Goal: Information Seeking & Learning: Find specific fact

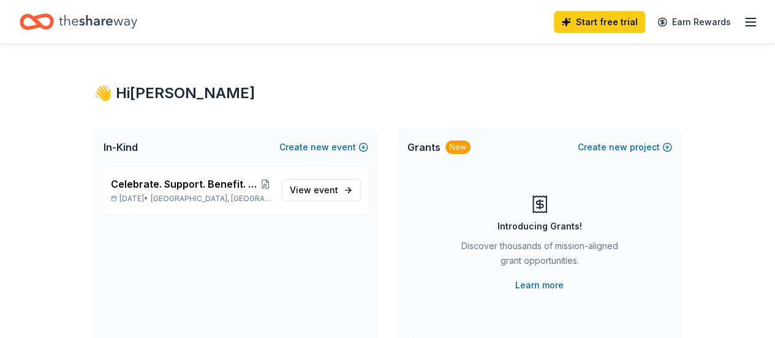
click at [296, 255] on div "Celebrate. Support. Benefit. – A C.S.B. Give-to-Win Event Nov 28, 2025 • Chicag…" at bounding box center [236, 257] width 284 height 181
click at [343, 198] on link "View event" at bounding box center [321, 190] width 79 height 22
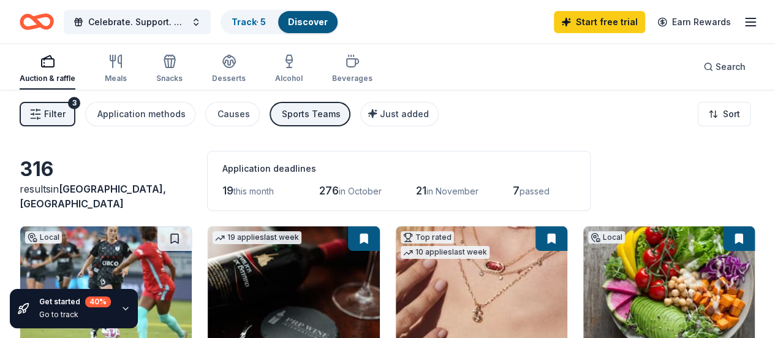
click at [313, 110] on div "Sports Teams" at bounding box center [311, 114] width 59 height 15
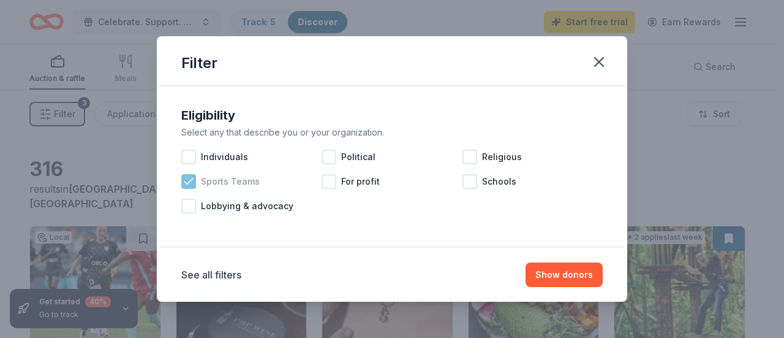
click at [207, 188] on span "Sports Teams" at bounding box center [230, 181] width 59 height 15
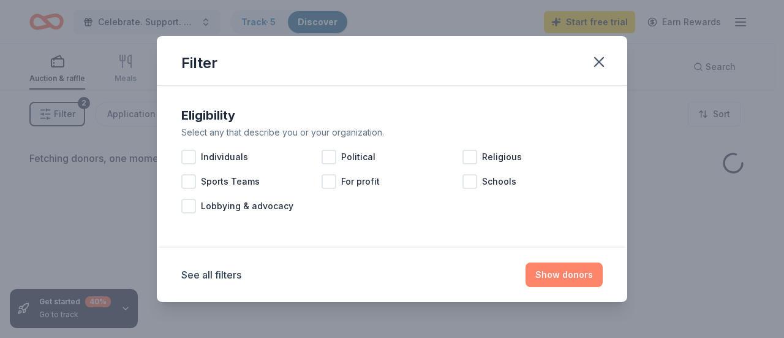
click at [591, 275] on button "Show donors" at bounding box center [564, 274] width 77 height 25
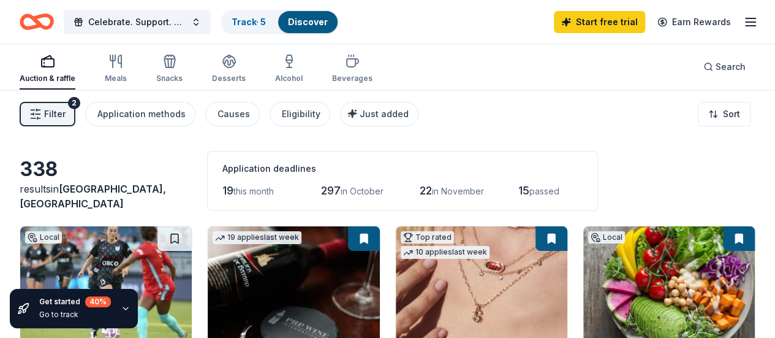
click at [233, 188] on span "this month" at bounding box center [253, 191] width 40 height 10
click at [722, 122] on html "Celebrate. Support. Benefit. – A C.S.B. Give-to-Win Event Track · 5 Discover St…" at bounding box center [387, 169] width 775 height 338
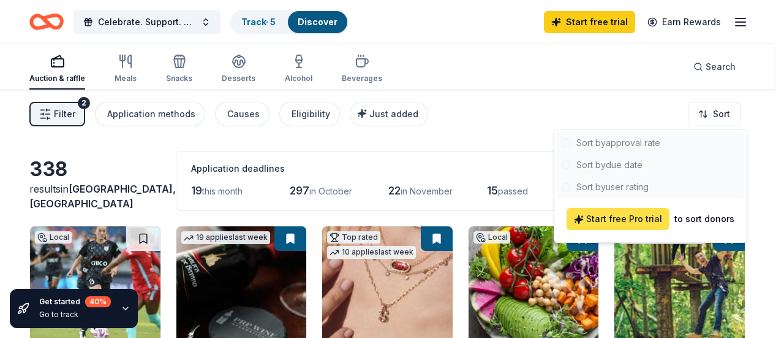
click at [646, 216] on span "Start free Pro trial" at bounding box center [618, 218] width 88 height 15
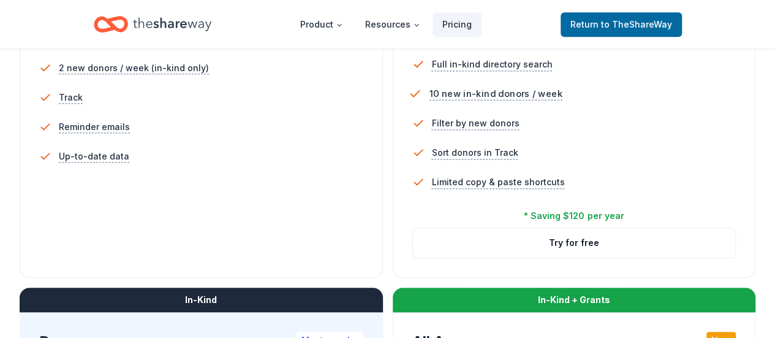
scroll to position [426, 0]
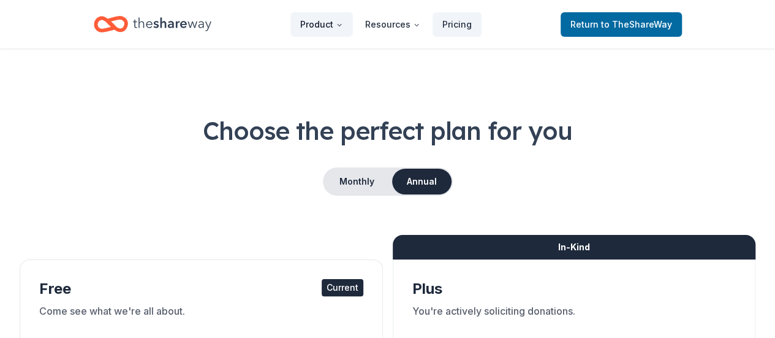
scroll to position [1, 0]
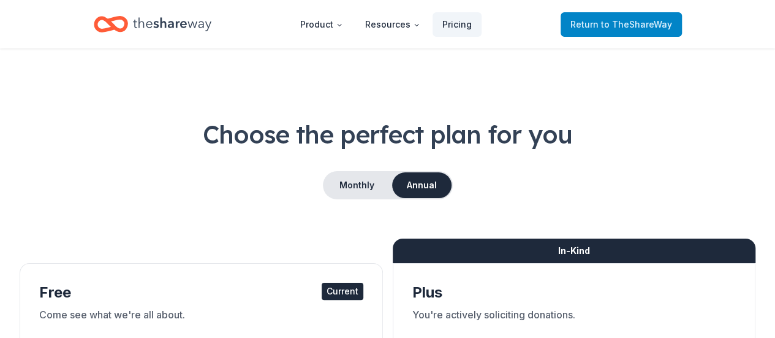
click at [616, 29] on span "Return to TheShareWay" at bounding box center [621, 24] width 102 height 15
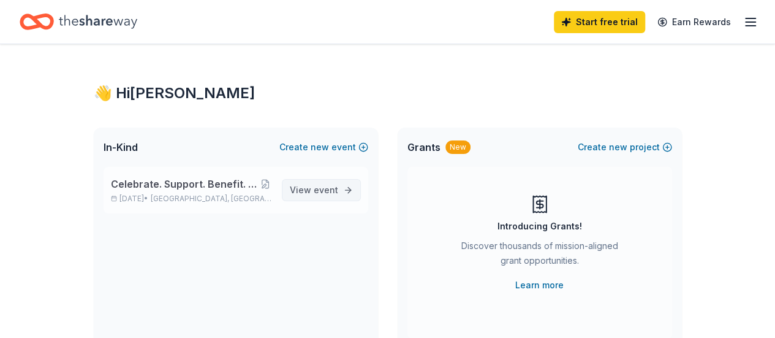
click at [339, 188] on link "View event" at bounding box center [321, 190] width 79 height 22
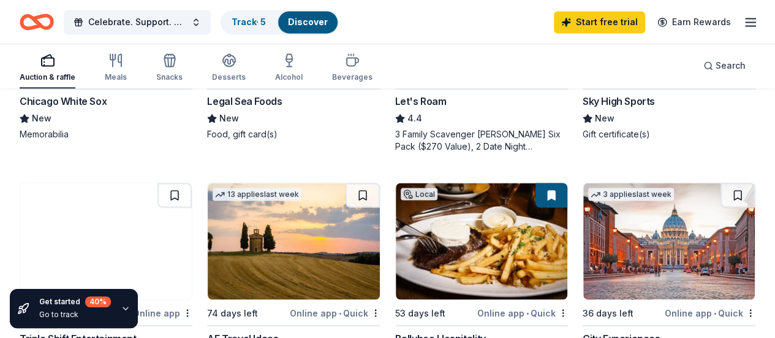
scroll to position [978, 0]
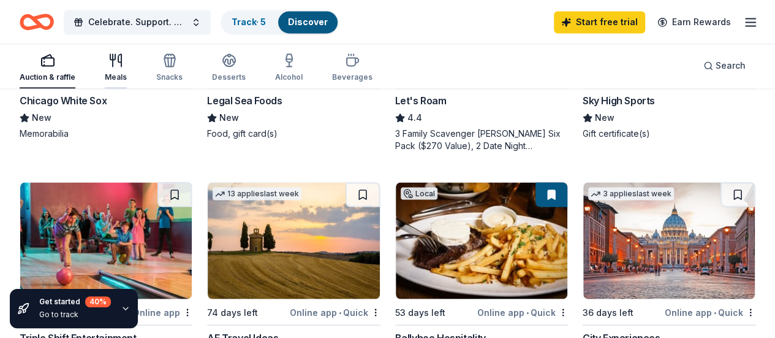
click at [127, 77] on div "Meals" at bounding box center [116, 77] width 22 height 10
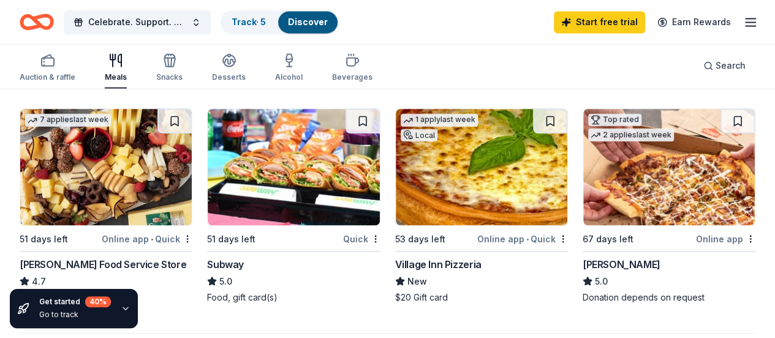
scroll to position [1040, 0]
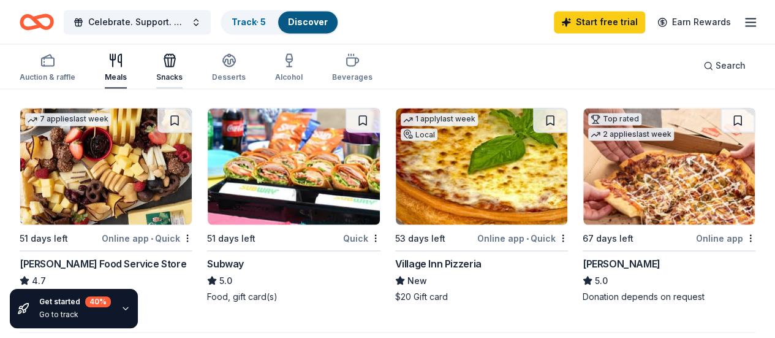
click at [177, 56] on icon "button" at bounding box center [169, 60] width 15 height 15
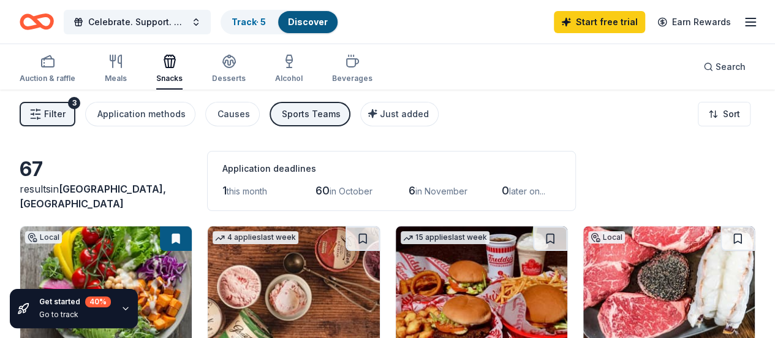
click at [311, 118] on div "Sports Teams" at bounding box center [311, 114] width 59 height 15
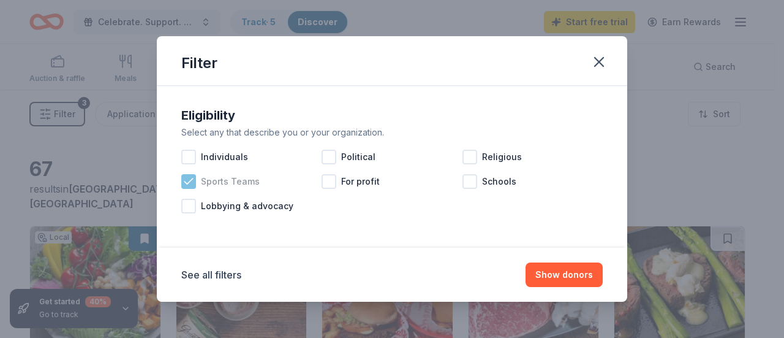
click at [221, 188] on span "Sports Teams" at bounding box center [230, 181] width 59 height 15
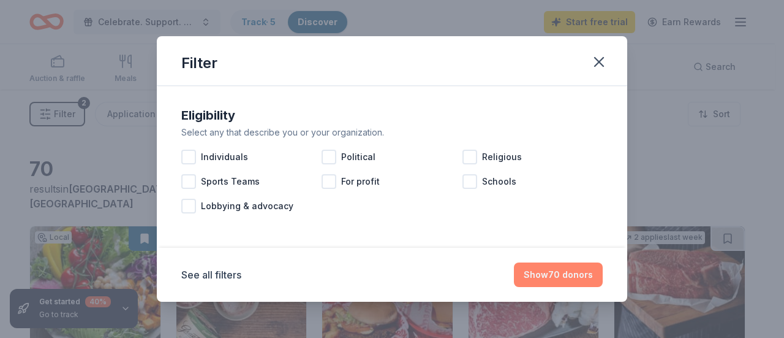
click at [573, 268] on button "Show 70 donors" at bounding box center [558, 274] width 89 height 25
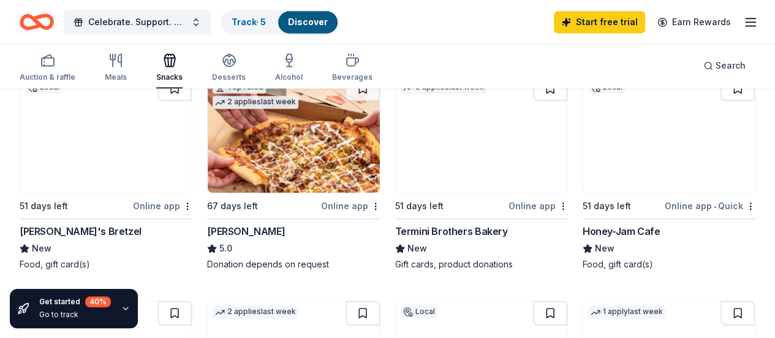
scroll to position [847, 0]
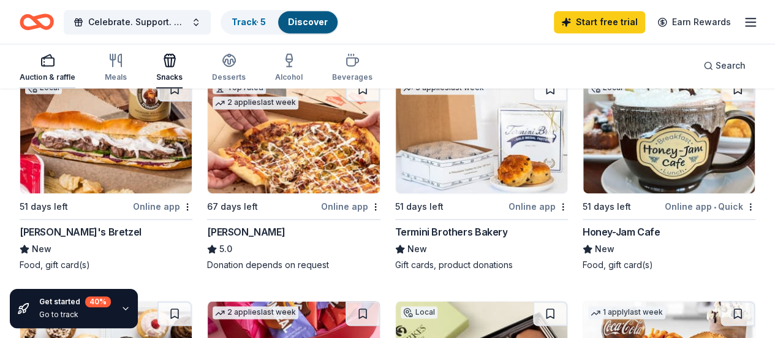
click at [50, 67] on icon "button" at bounding box center [47, 60] width 15 height 15
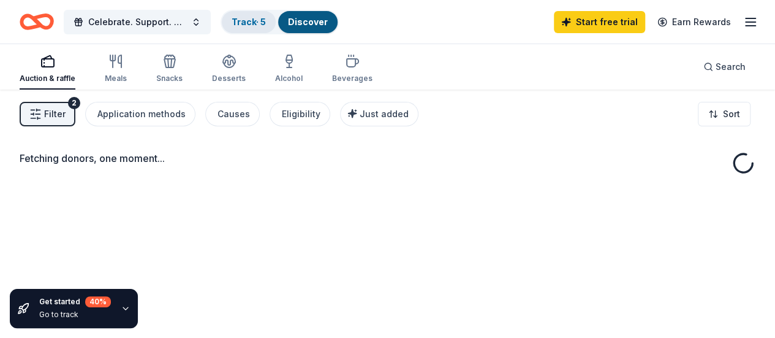
click at [258, 18] on link "Track · 5" at bounding box center [249, 22] width 34 height 10
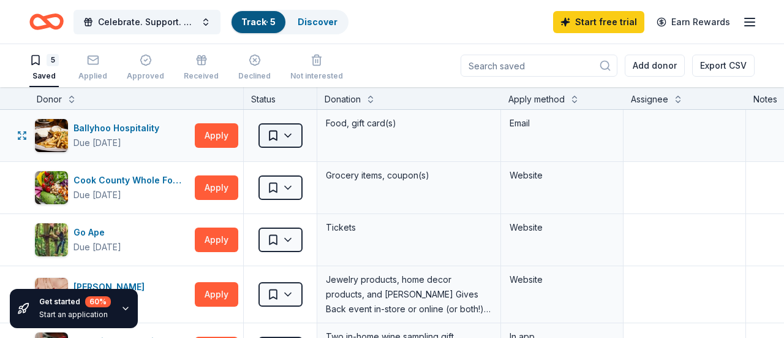
click at [269, 132] on html "Celebrate. Support. Benefit. – A C.S.B. Give-to-Win Event Track · 5 Discover St…" at bounding box center [392, 169] width 784 height 338
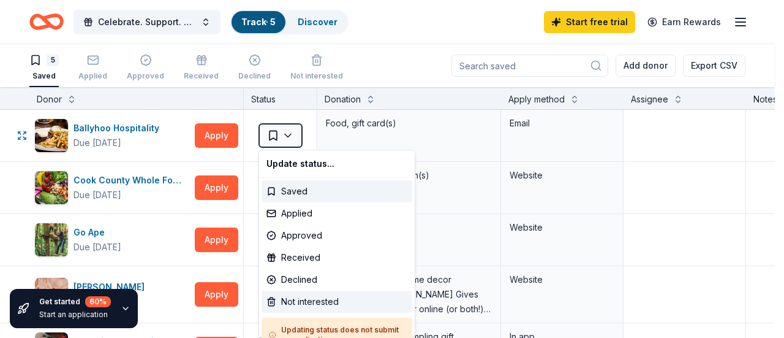
click at [322, 301] on div "Not interested" at bounding box center [337, 301] width 151 height 22
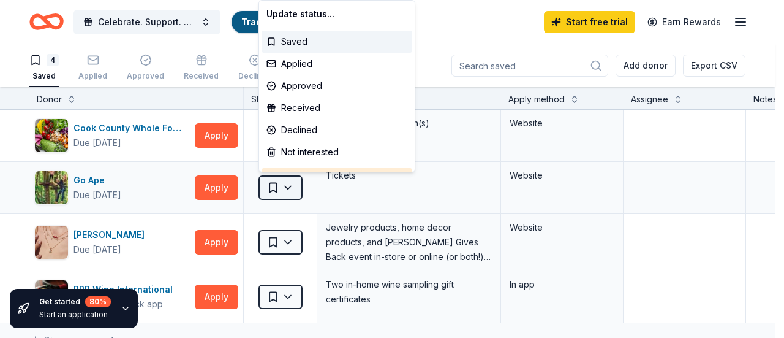
click at [296, 186] on html "Celebrate. Support. Benefit. – A C.S.B. Give-to-Win Event Track · 4 Discover St…" at bounding box center [392, 169] width 784 height 338
click at [330, 151] on div "Not interested" at bounding box center [337, 152] width 151 height 22
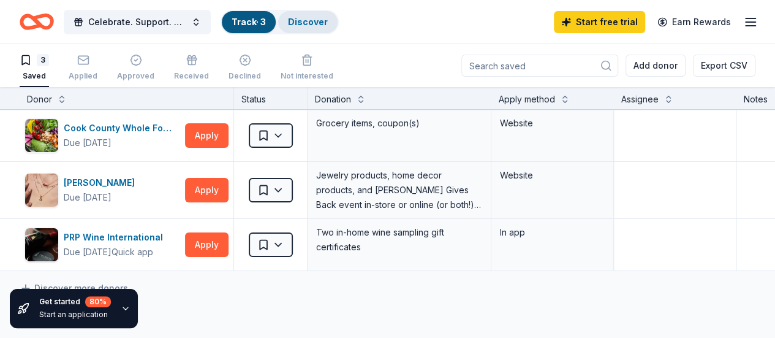
click at [328, 24] on link "Discover" at bounding box center [308, 22] width 40 height 10
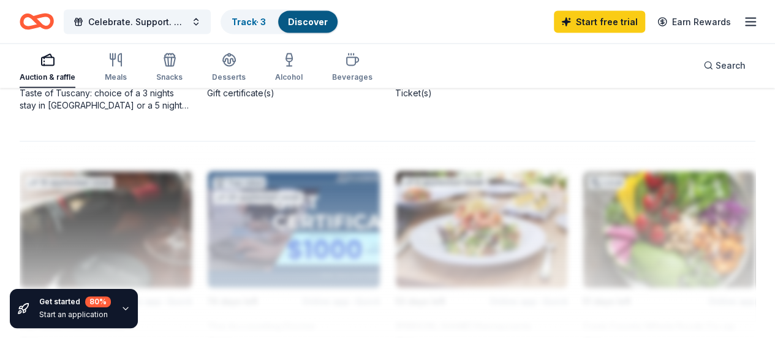
scroll to position [1268, 0]
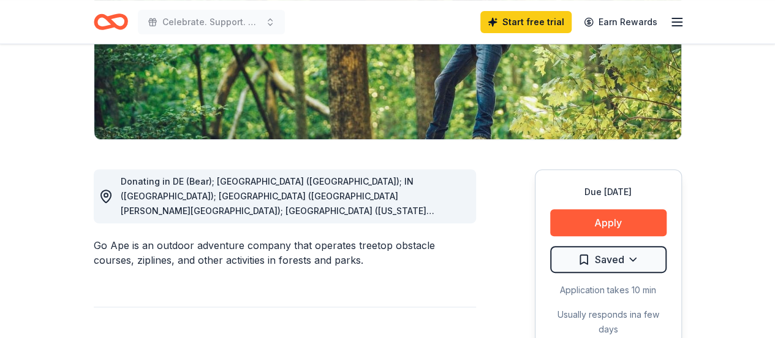
scroll to position [232, 0]
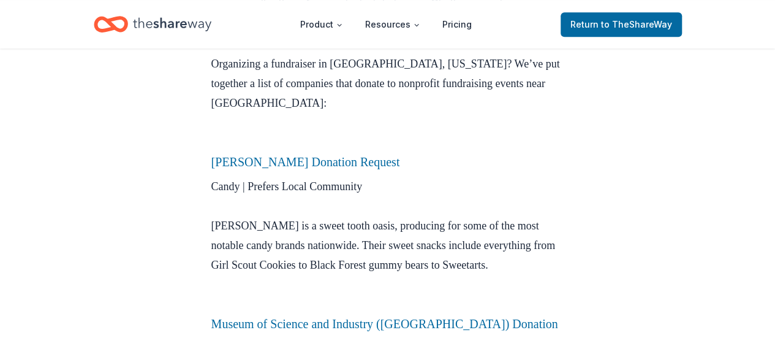
scroll to position [368, 0]
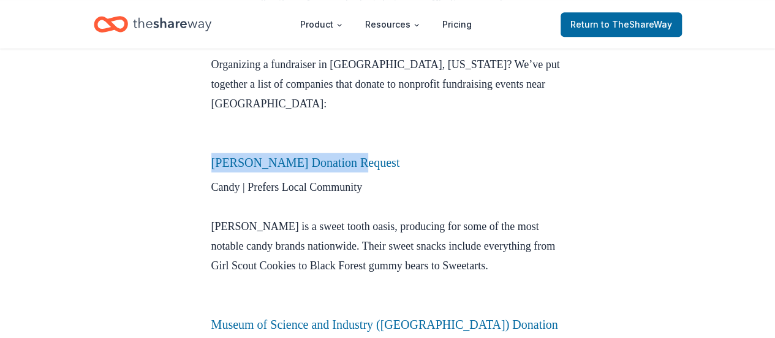
drag, startPoint x: 381, startPoint y: 149, endPoint x: 208, endPoint y: 144, distance: 172.8
copy link "[PERSON_NAME] Donation Request"
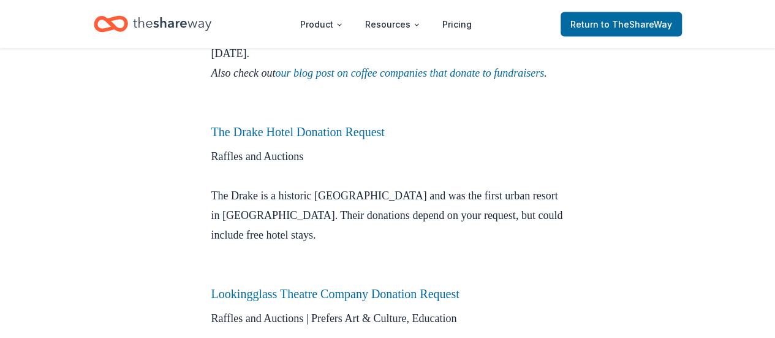
scroll to position [1286, 0]
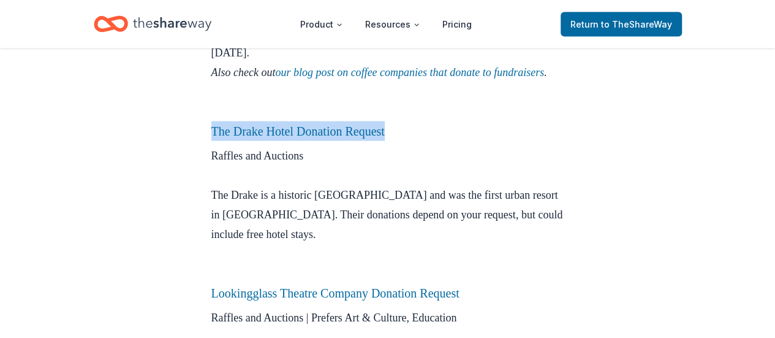
drag, startPoint x: 423, startPoint y: 93, endPoint x: 198, endPoint y: 94, distance: 225.5
copy link "The Drake Hotel Donation Request"
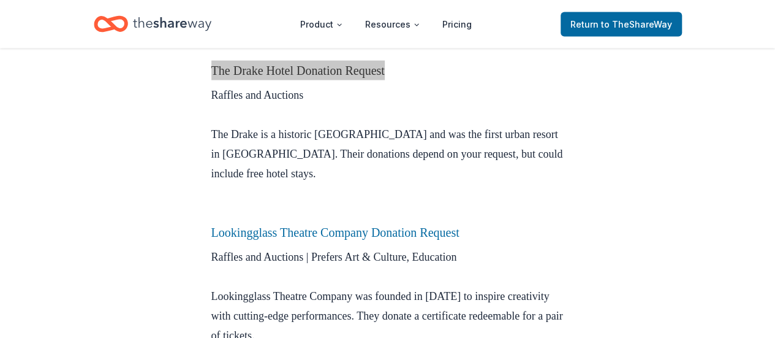
scroll to position [1347, 0]
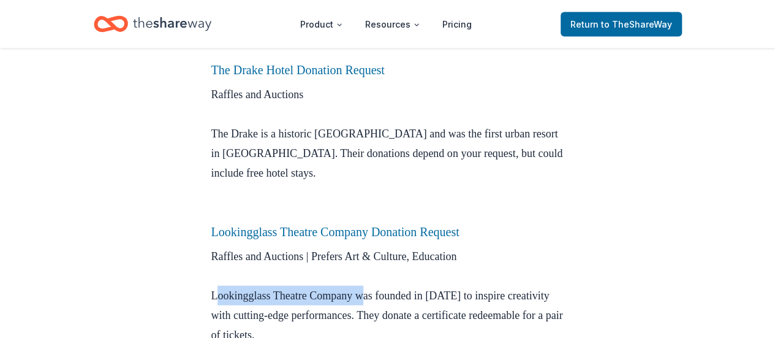
drag, startPoint x: 367, startPoint y: 258, endPoint x: 192, endPoint y: 252, distance: 175.3
copy p "Lookingglass Theatre Company"
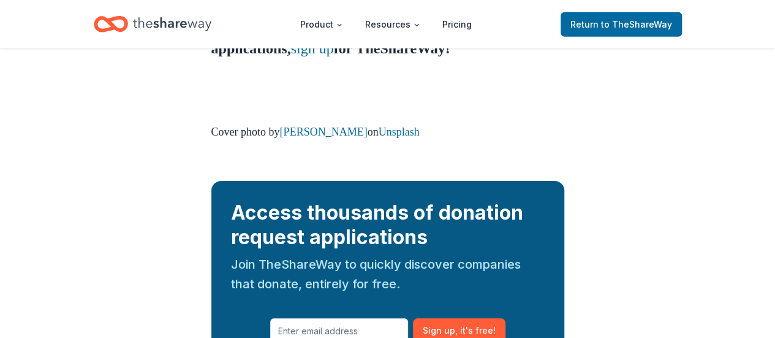
scroll to position [1874, 0]
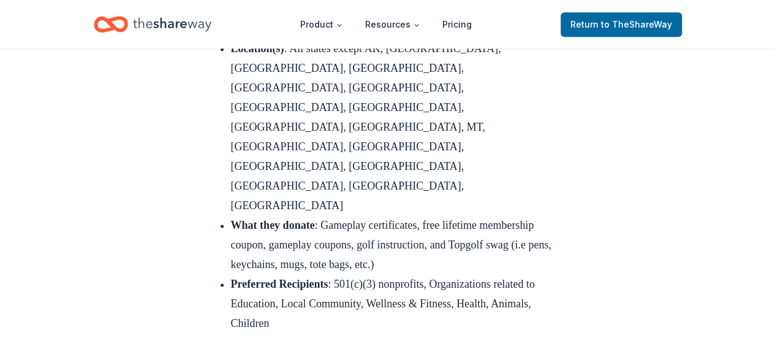
scroll to position [14661, 0]
